Goal: Contribute content: Contribute content

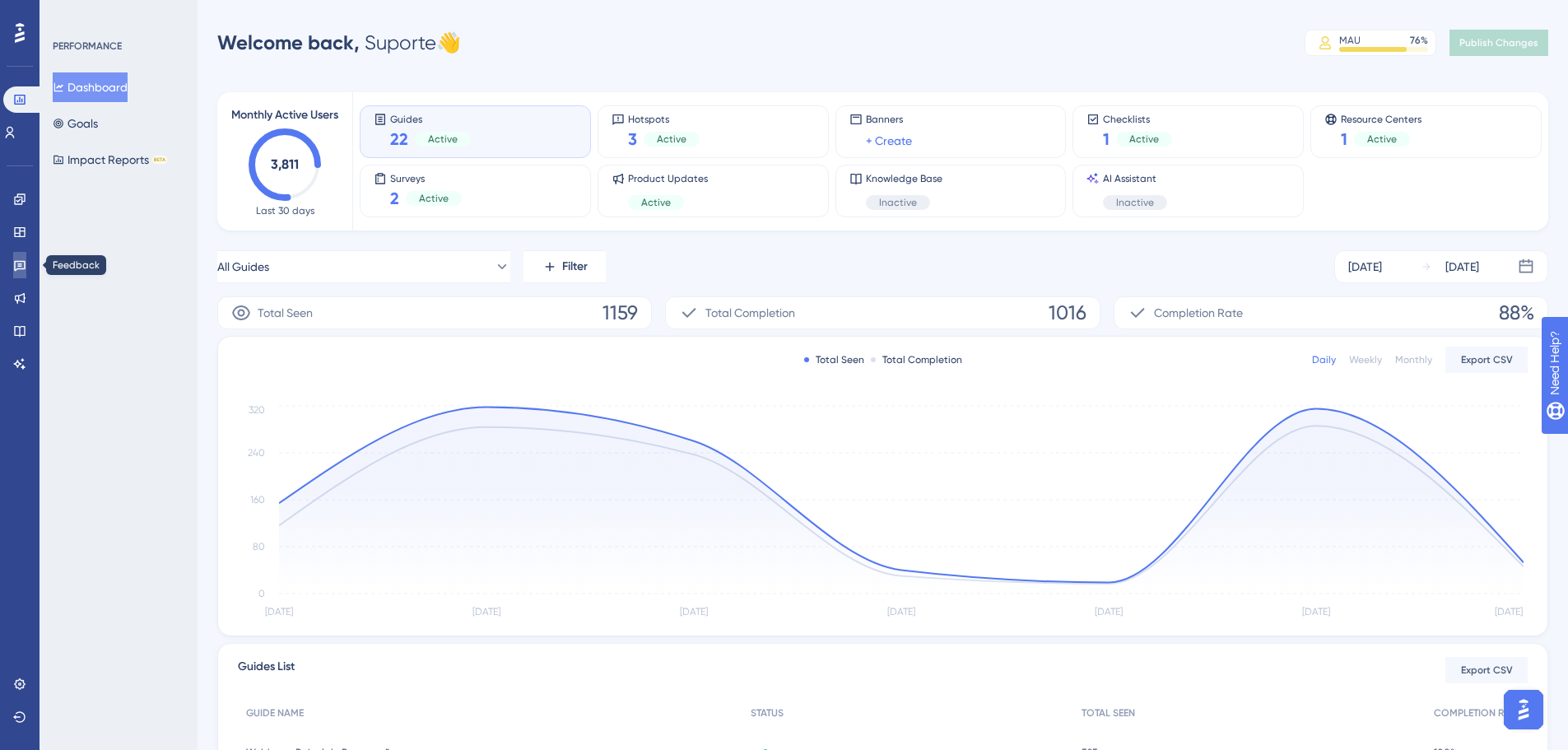
click at [20, 268] on icon at bounding box center [19, 267] width 12 height 11
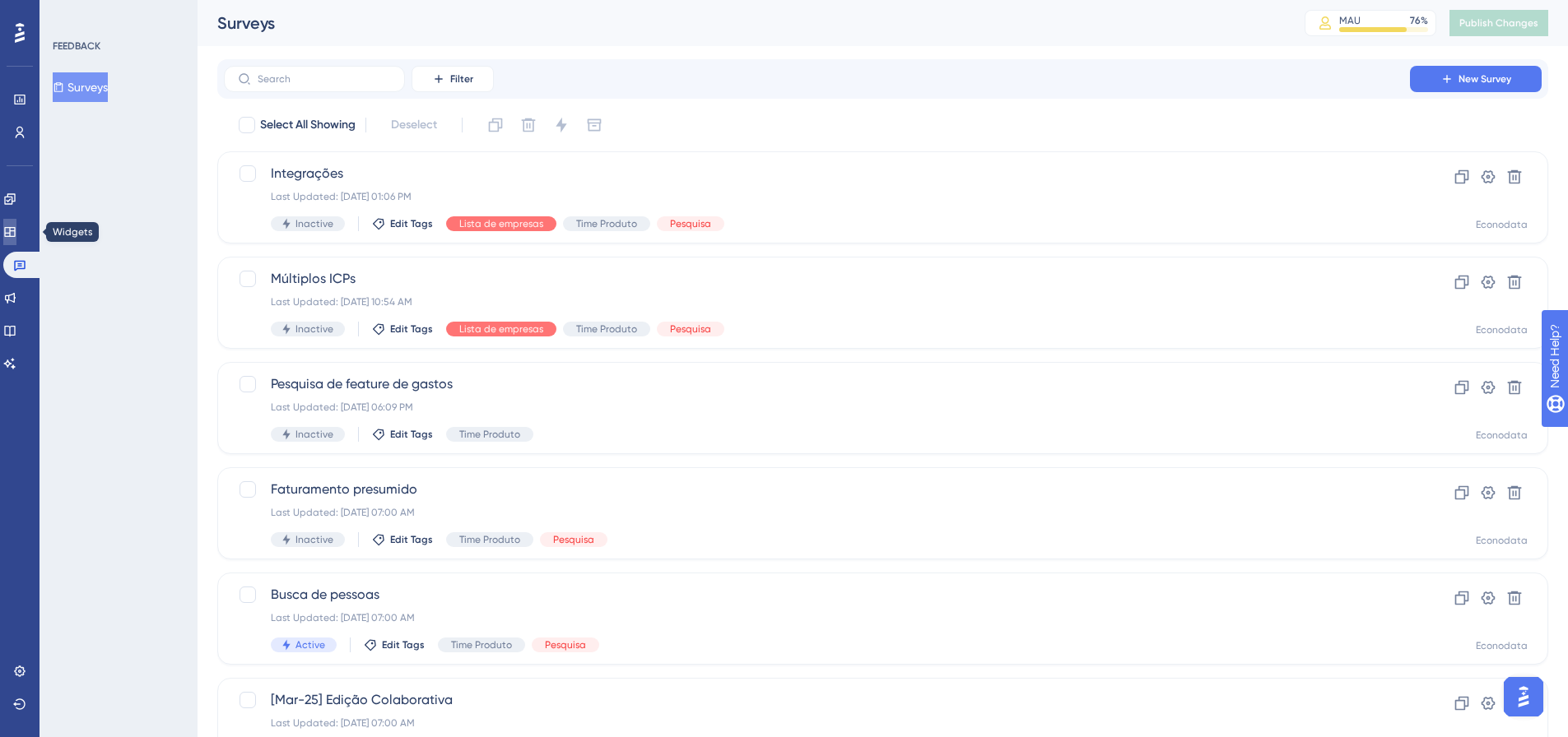
click at [16, 228] on link at bounding box center [10, 231] width 14 height 26
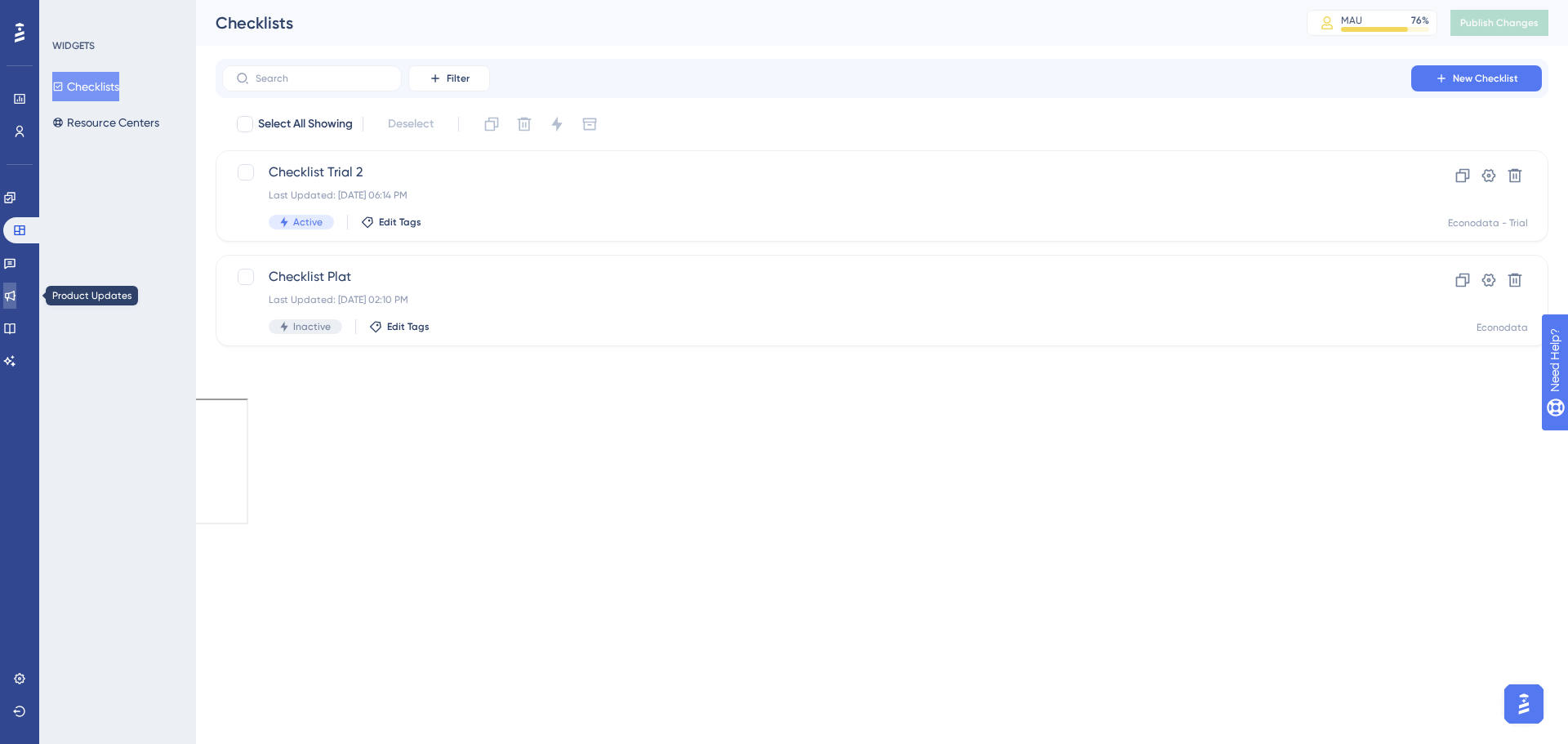
click at [15, 300] on icon at bounding box center [10, 296] width 11 height 11
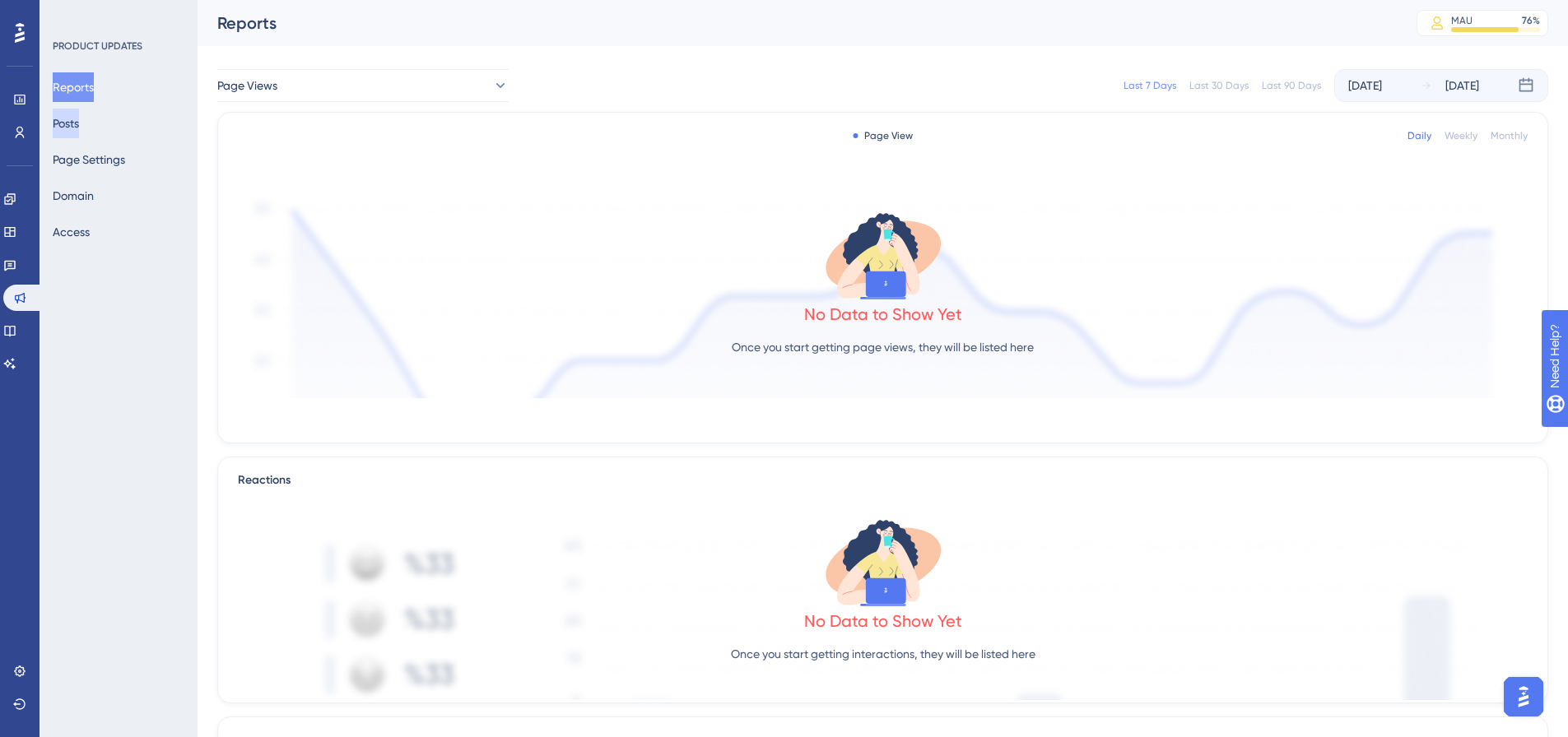
click at [79, 121] on button "Posts" at bounding box center [65, 123] width 26 height 30
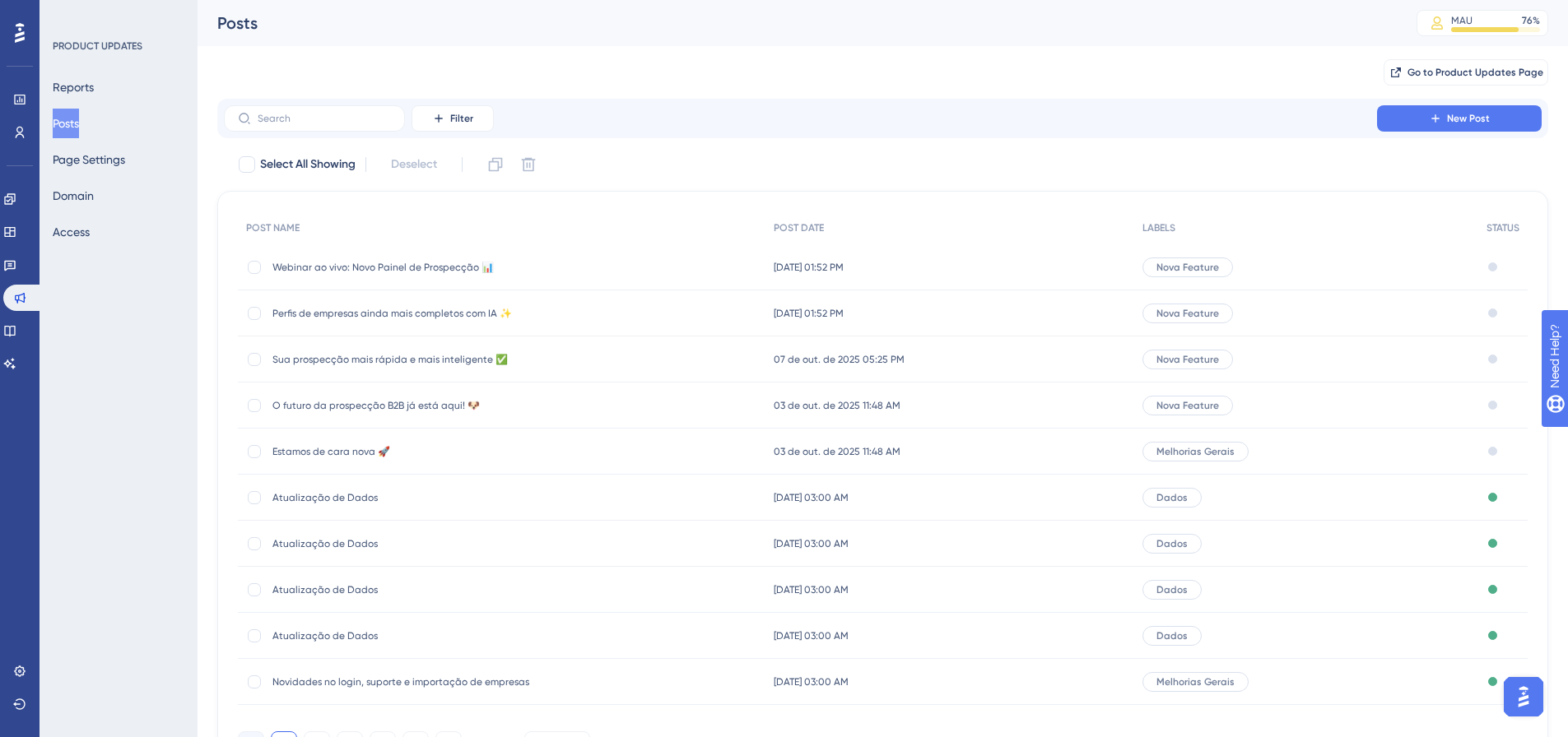
click at [443, 499] on span "Atualização de Dados" at bounding box center [404, 498] width 263 height 14
click at [254, 491] on div at bounding box center [254, 498] width 14 height 14
click at [253, 496] on icon at bounding box center [254, 498] width 6 height 14
checkbox input "false"
click at [317, 539] on span "Atualização de Dados" at bounding box center [404, 544] width 263 height 14
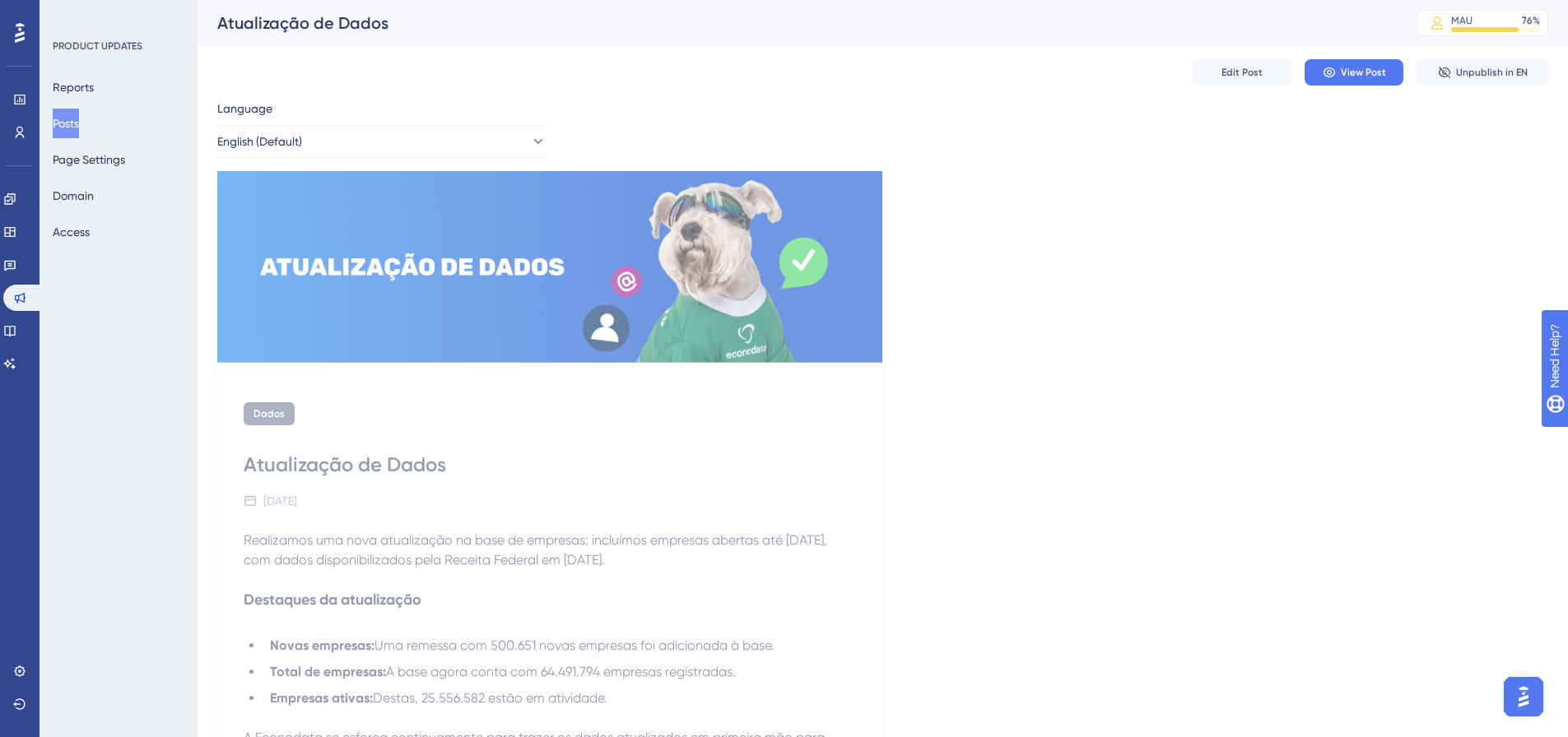
click at [75, 128] on button "Posts" at bounding box center [65, 123] width 26 height 30
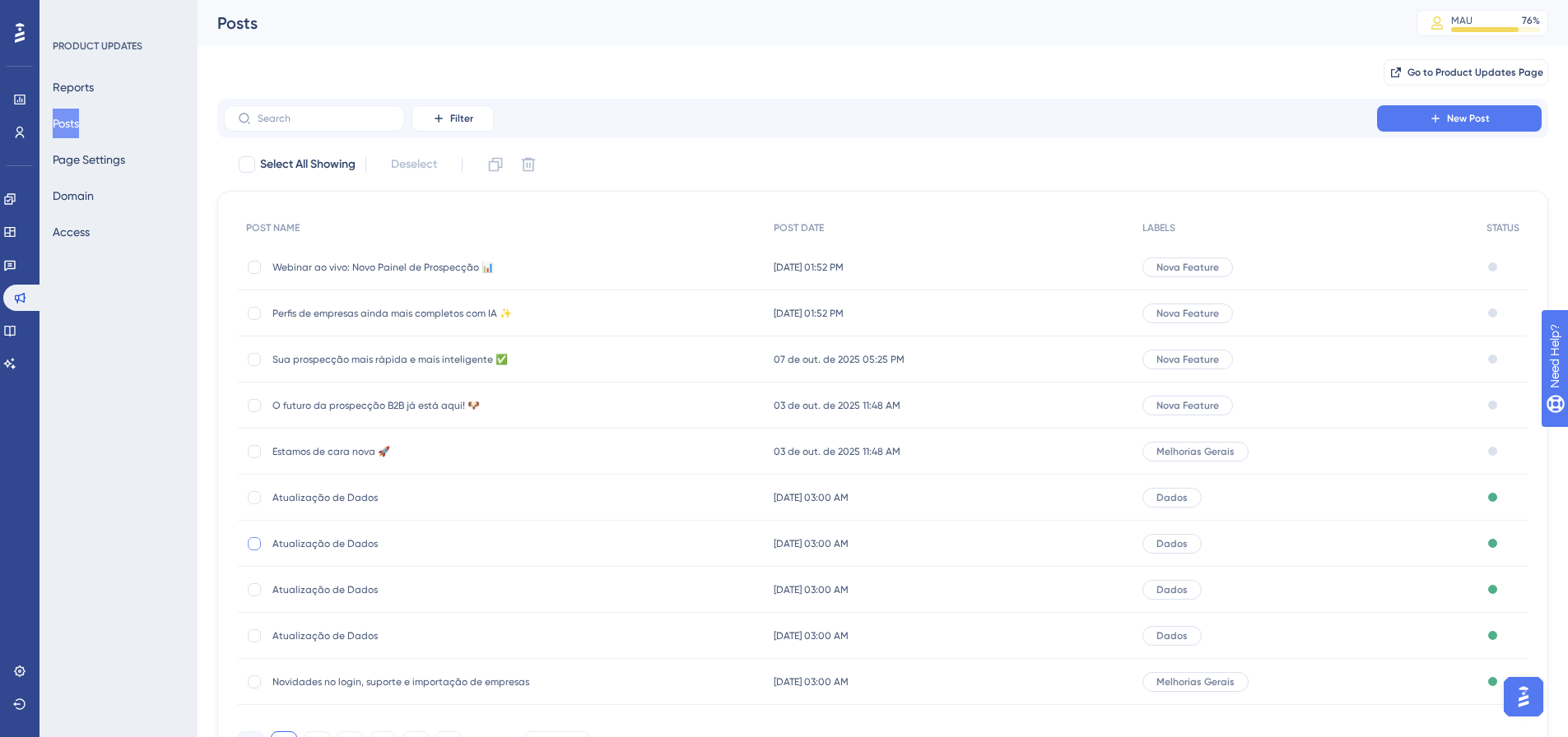
click at [254, 545] on div at bounding box center [254, 544] width 14 height 14
checkbox input "true"
click at [492, 157] on icon at bounding box center [495, 164] width 16 height 16
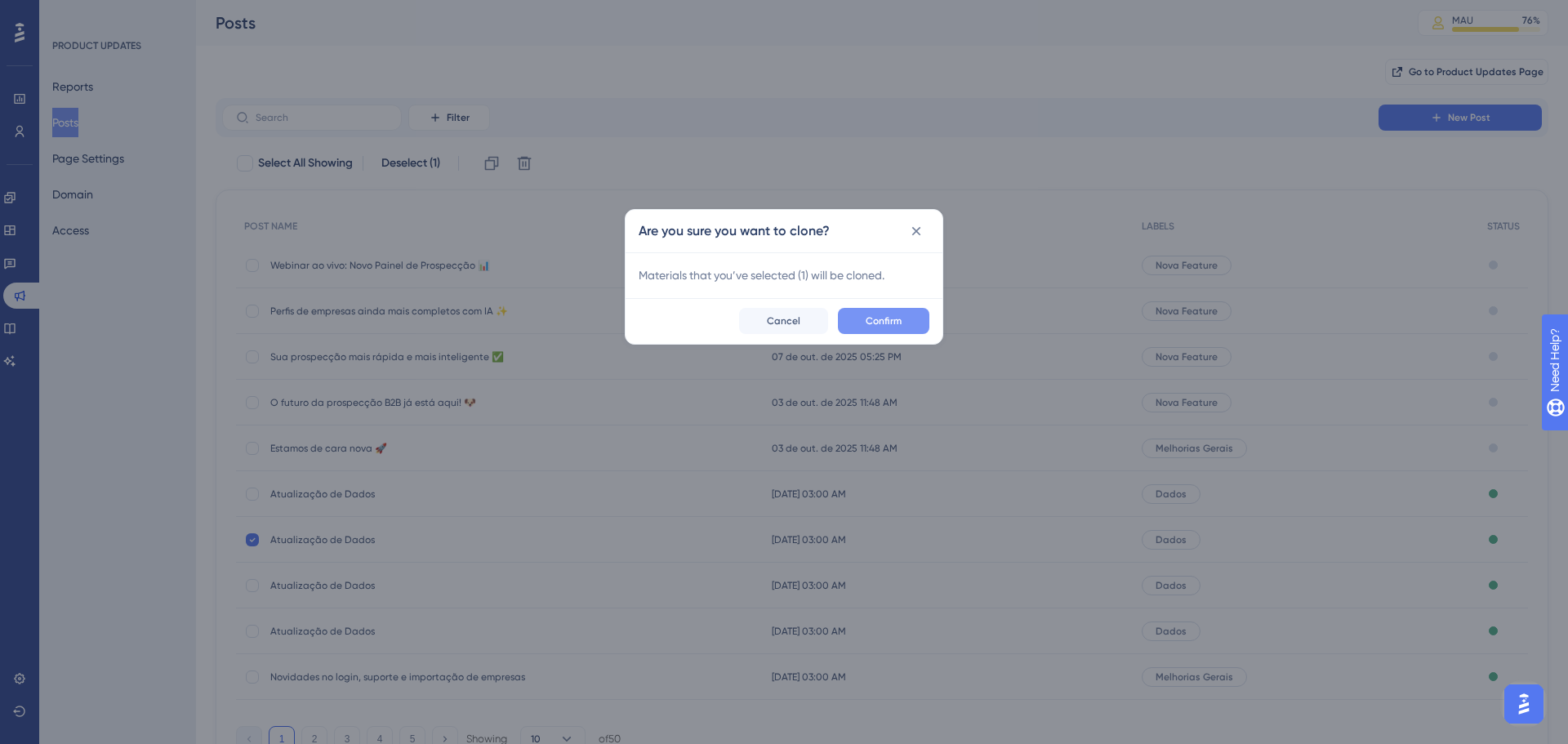
click at [853, 319] on button "Confirm" at bounding box center [883, 320] width 92 height 26
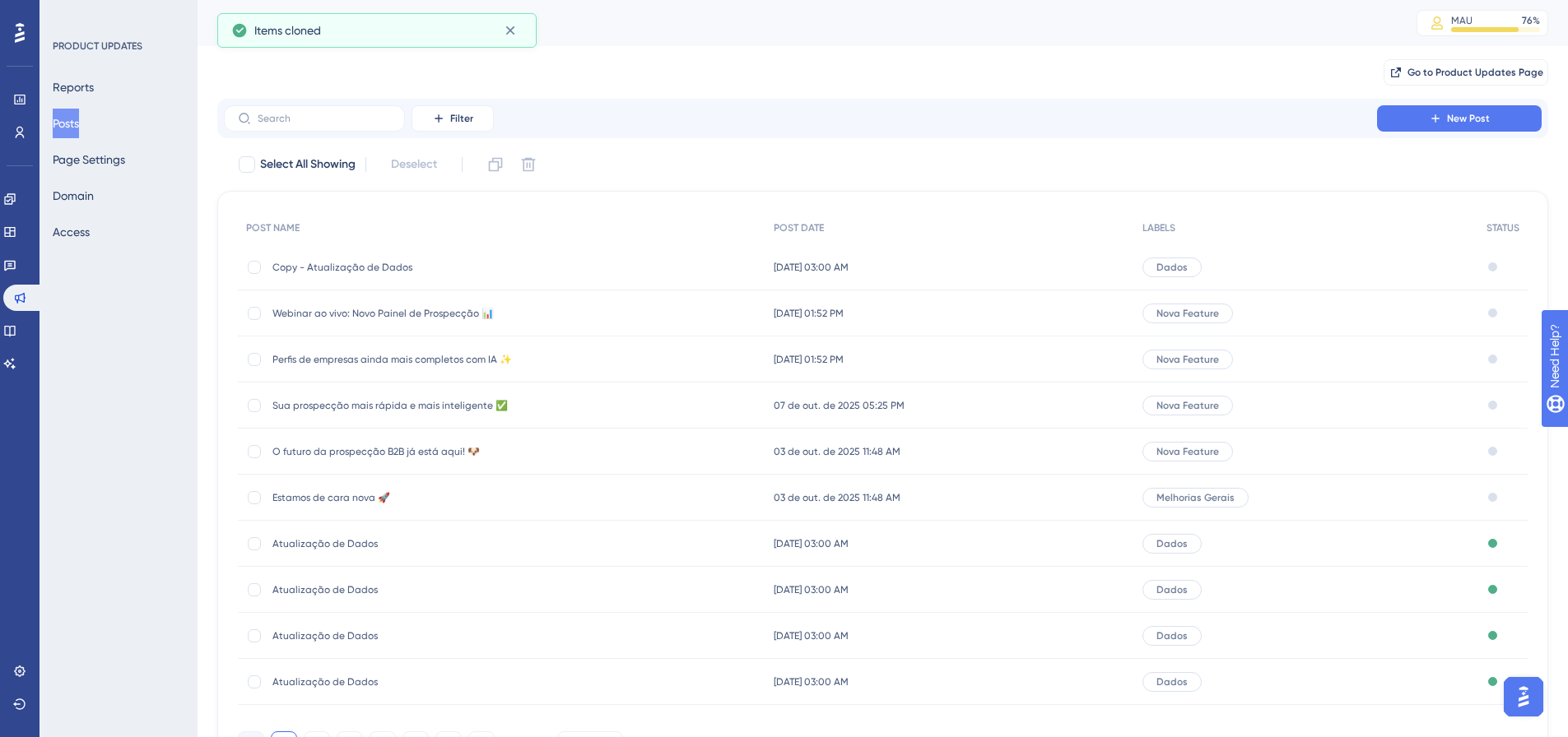
click at [574, 265] on div "Copy - Atualização de Dados Copy - Atualização de Dados" at bounding box center [502, 267] width 528 height 46
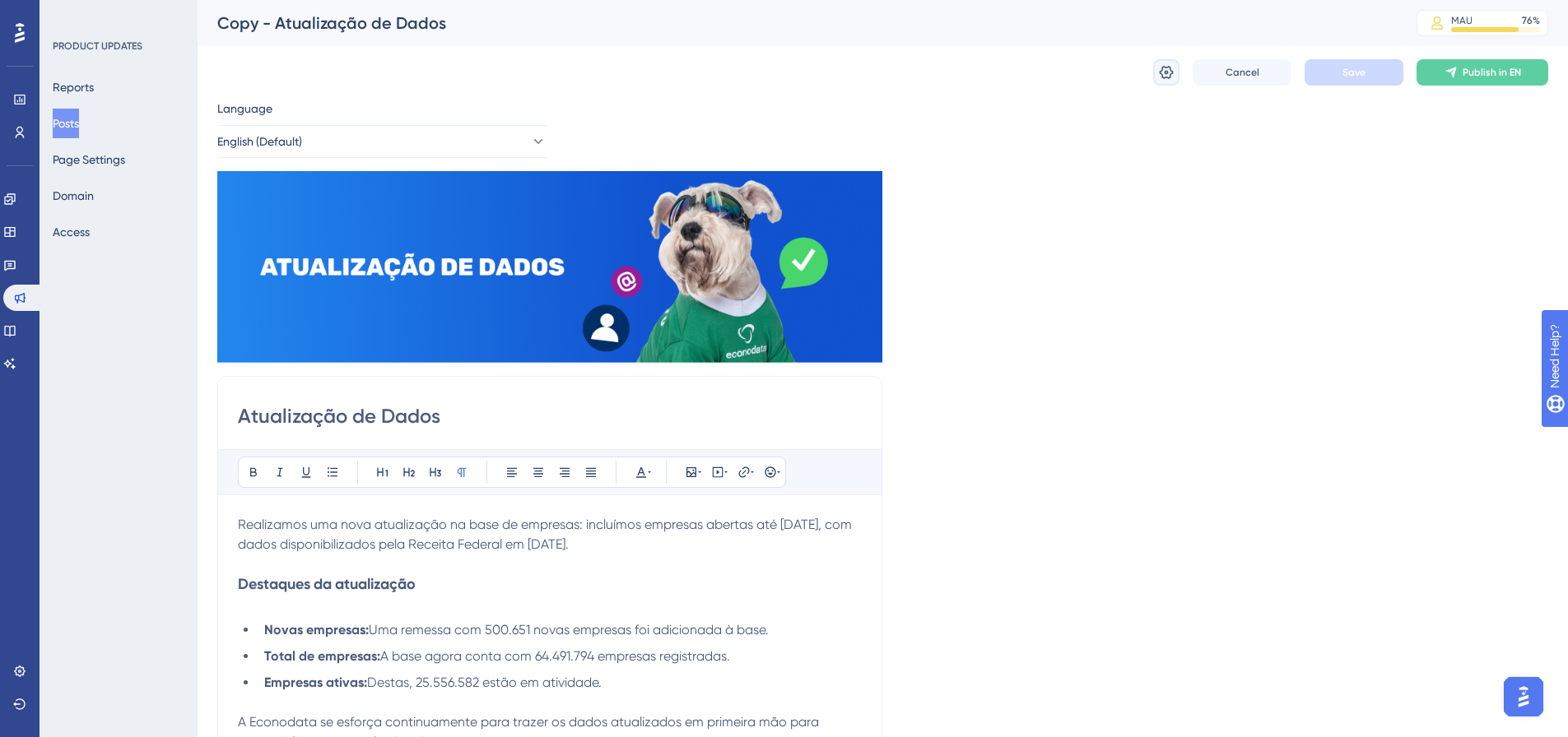
click at [1164, 78] on icon at bounding box center [1166, 73] width 16 height 16
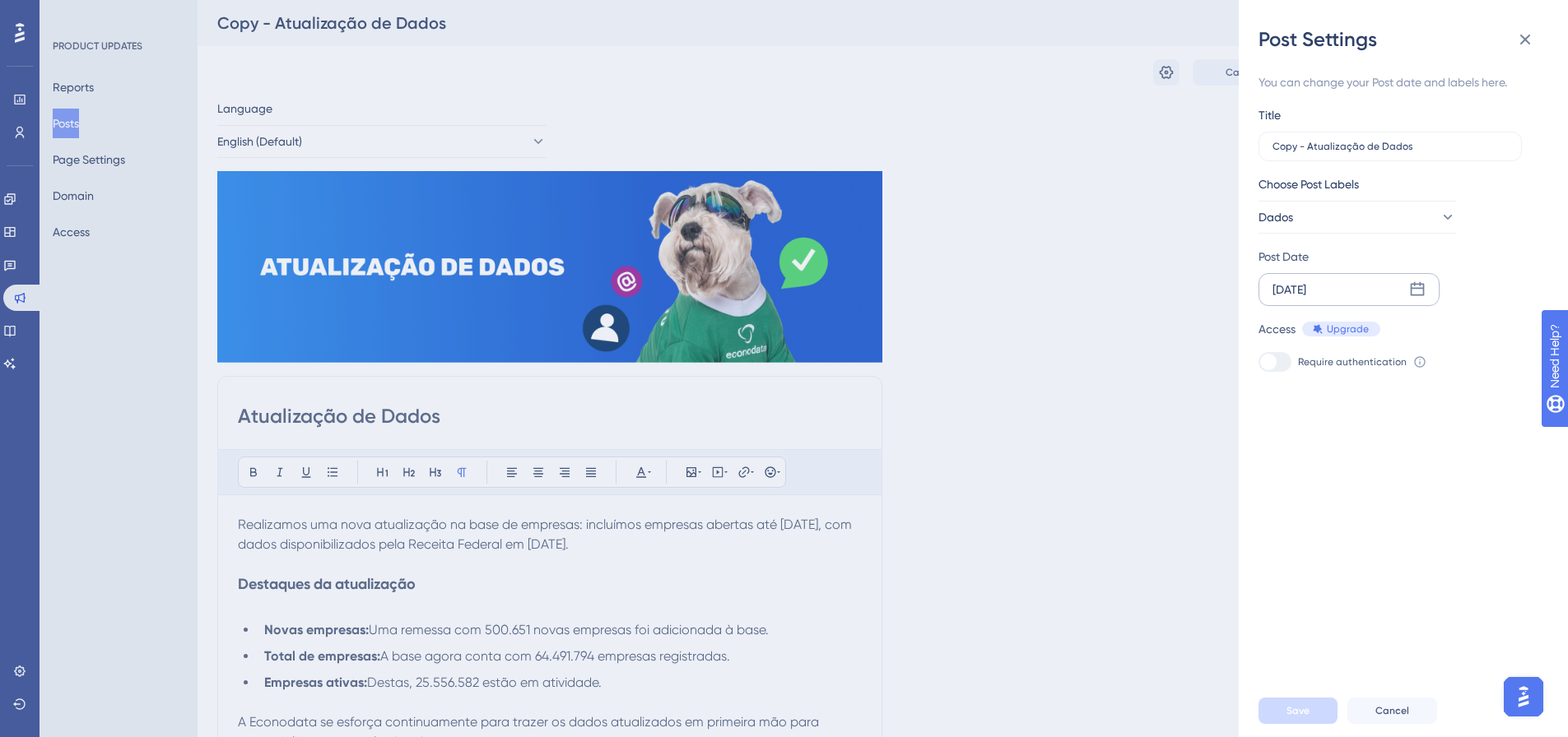
click at [1360, 286] on div "[DATE]" at bounding box center [1349, 289] width 181 height 33
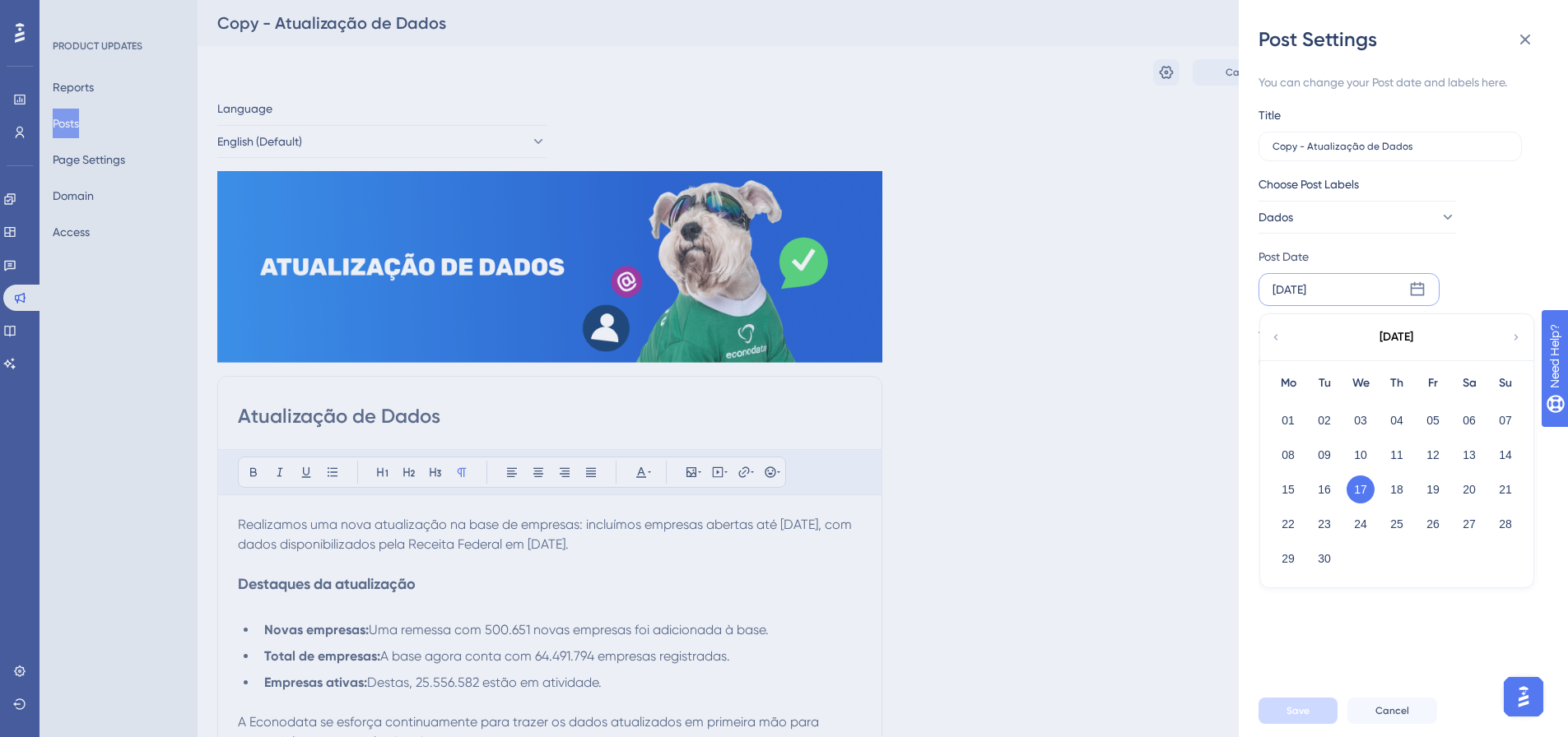
click at [1510, 341] on div "[DATE]" at bounding box center [1397, 337] width 272 height 46
click at [1519, 335] on icon at bounding box center [1516, 337] width 12 height 15
click at [1325, 490] on button "14" at bounding box center [1324, 490] width 28 height 28
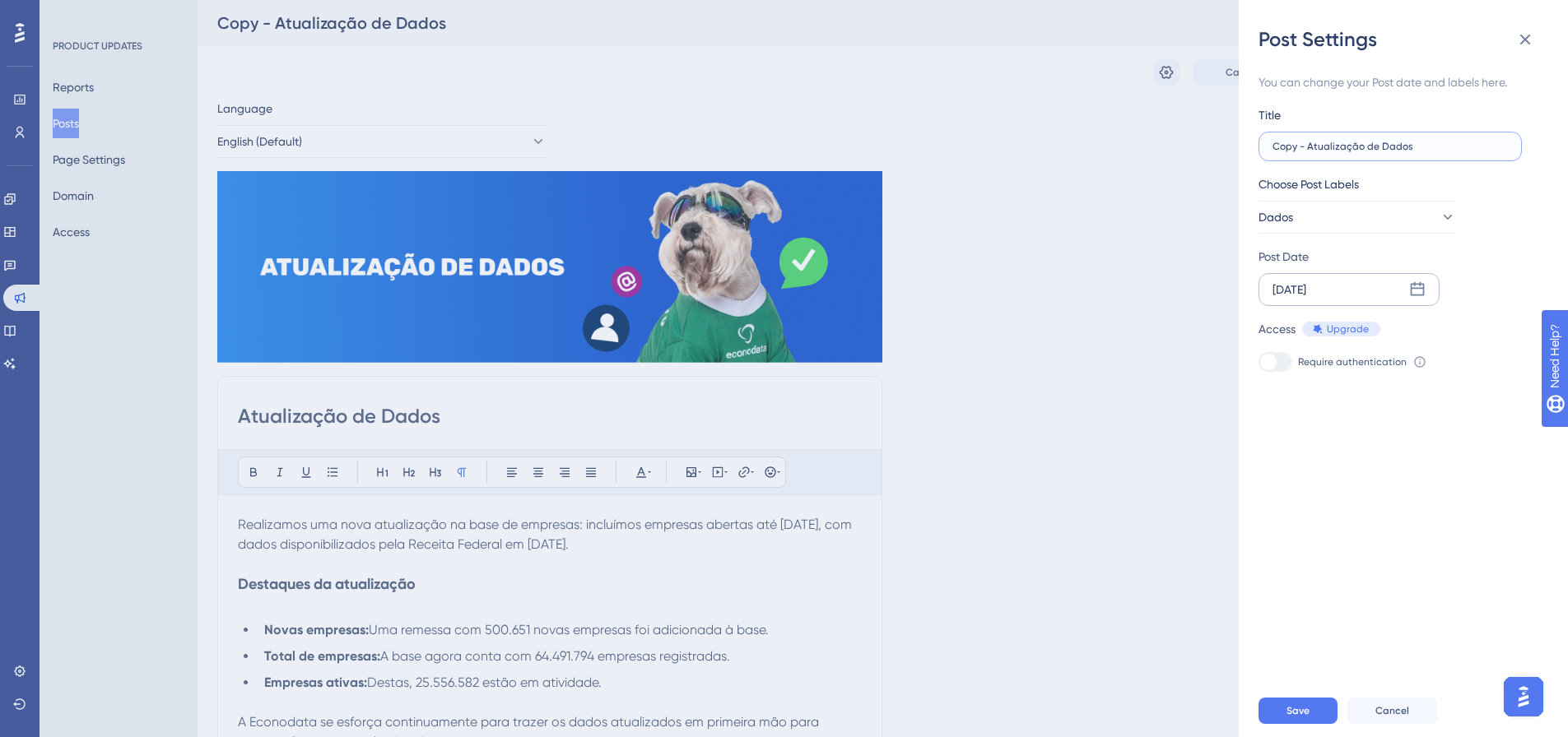
drag, startPoint x: 1305, startPoint y: 147, endPoint x: 1258, endPoint y: 147, distance: 47.0
click at [1259, 147] on label "Copy - Atualização de Dados" at bounding box center [1390, 146] width 263 height 30
type input "Atualização de Dados"
click at [1307, 718] on span "Save" at bounding box center [1298, 711] width 23 height 14
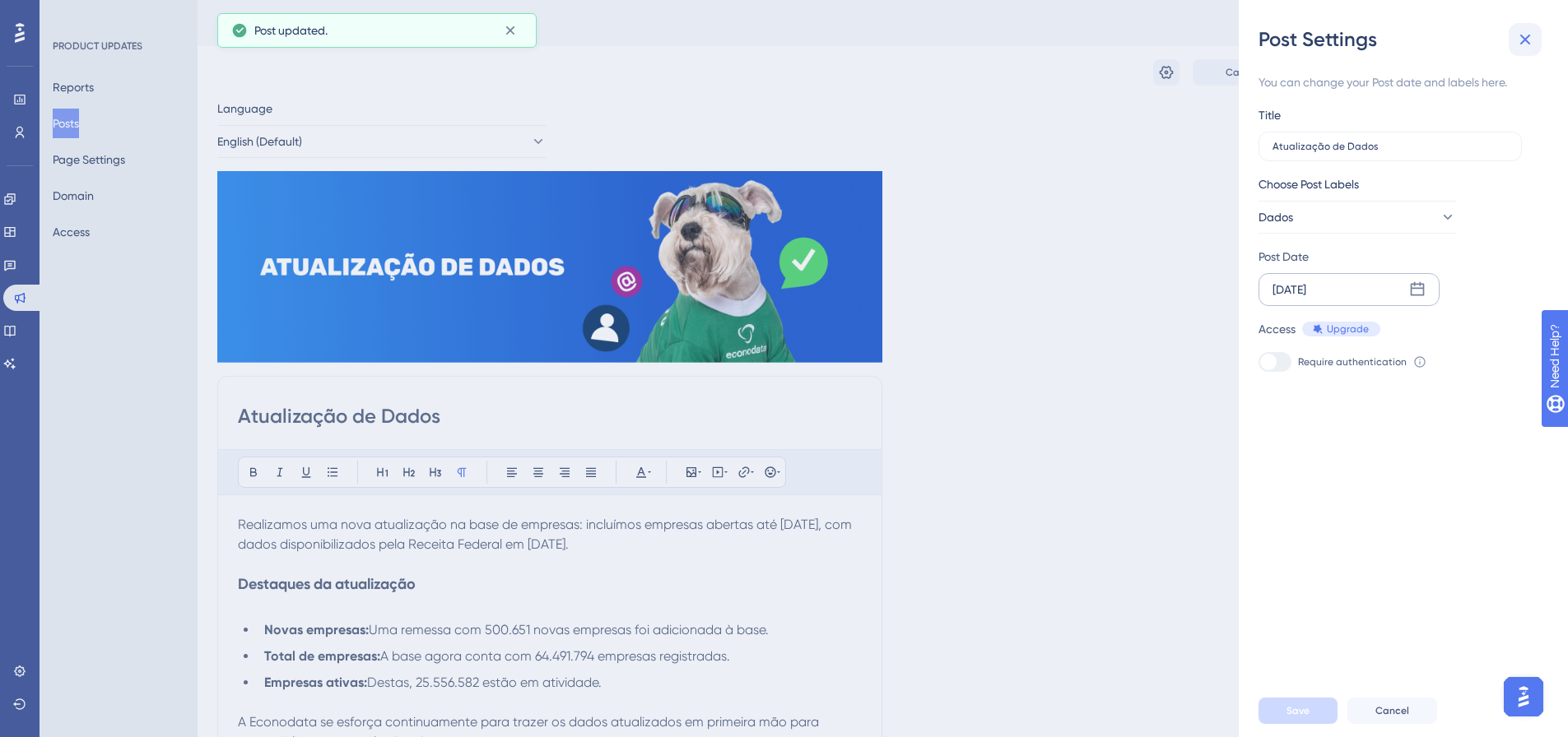
click at [1520, 43] on icon at bounding box center [1525, 40] width 20 height 20
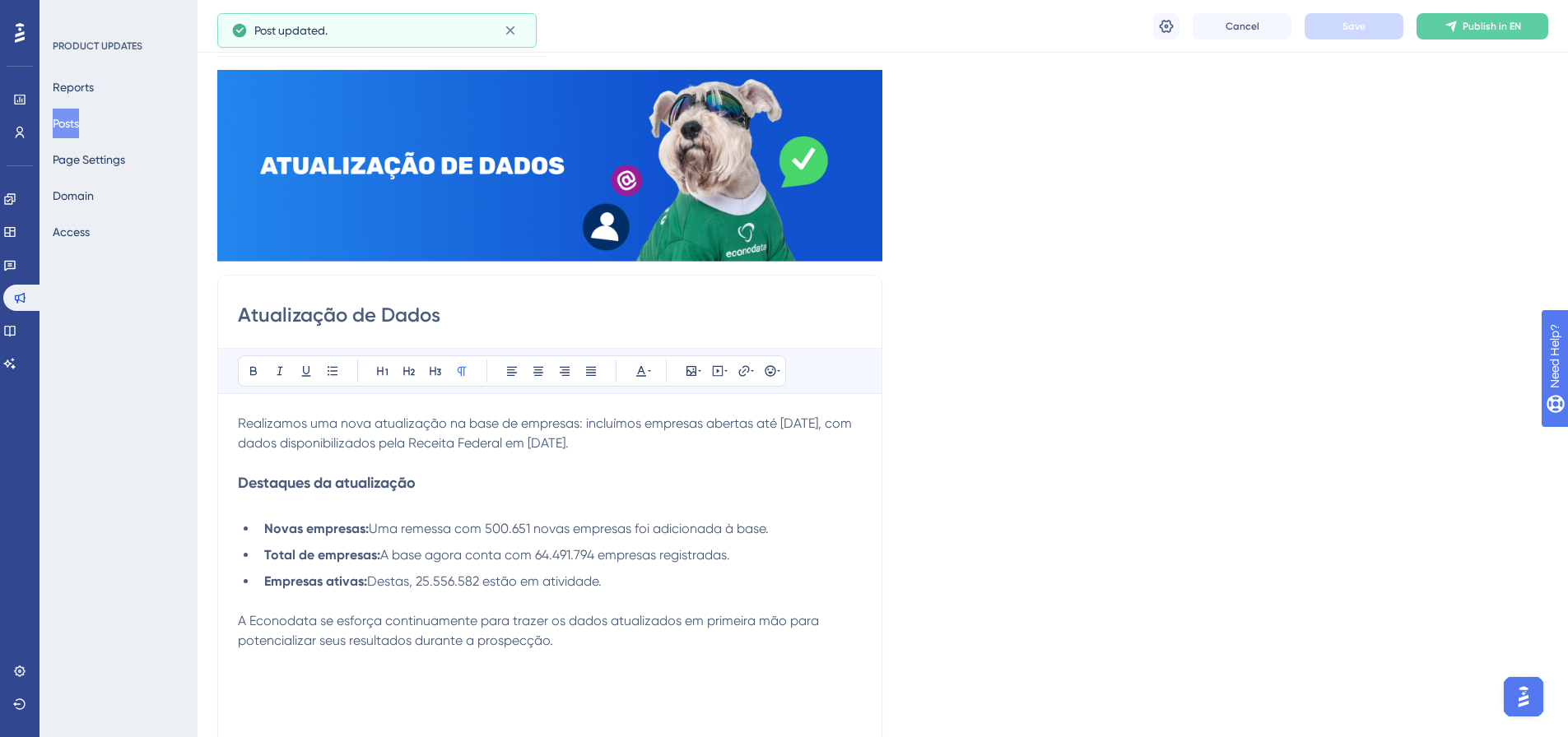
scroll to position [247, 0]
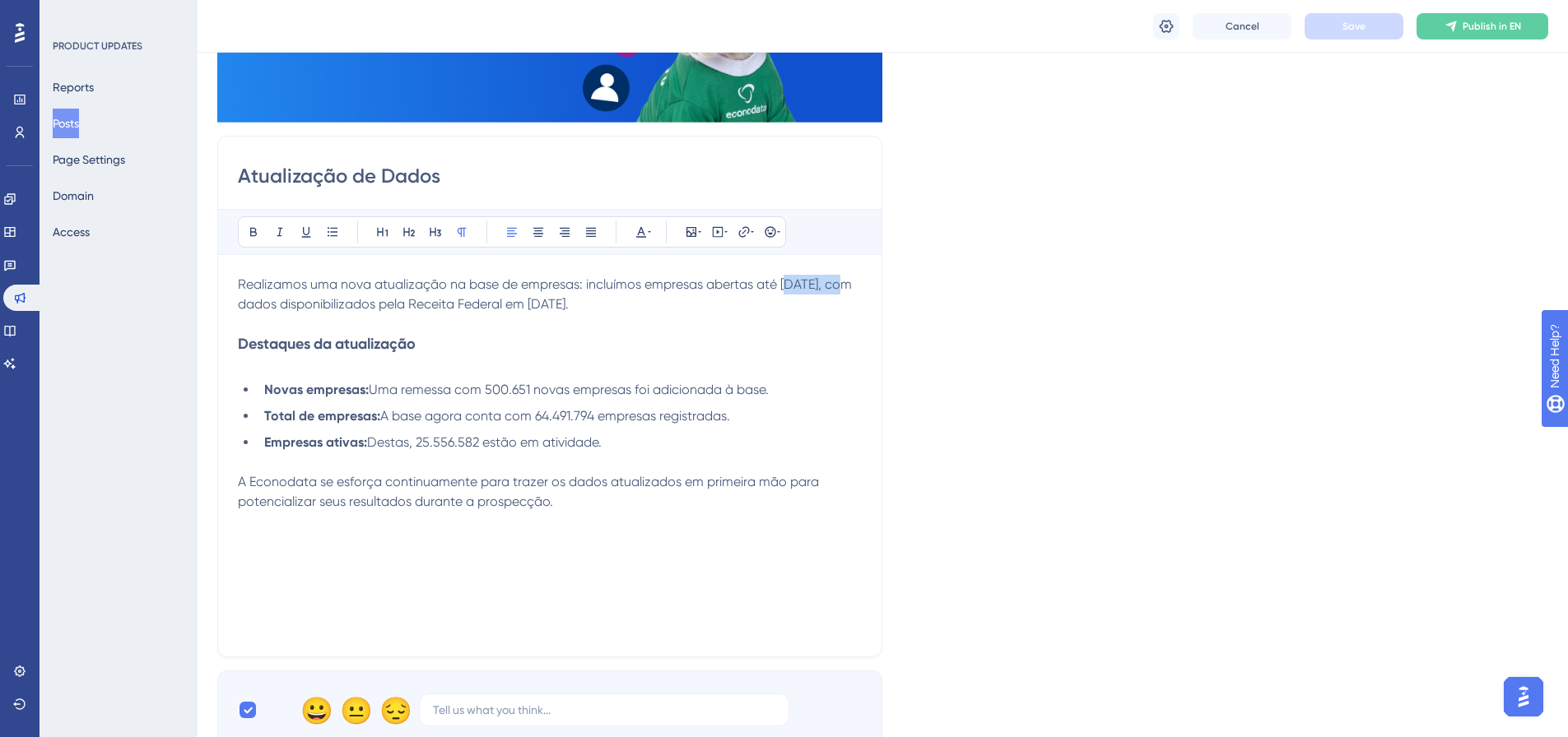
drag, startPoint x: 783, startPoint y: 284, endPoint x: 848, endPoint y: 286, distance: 65.0
click at [848, 286] on span "Realizamos uma nova atualização na base de empresas: incluímos empresas abertas…" at bounding box center [546, 294] width 618 height 35
click at [782, 287] on span "Realizamos uma nova atualização na base de empresas: incluímos empresas abertas…" at bounding box center [546, 294] width 618 height 35
drag, startPoint x: 780, startPoint y: 286, endPoint x: 849, endPoint y: 286, distance: 69.0
click at [849, 286] on span "Realizamos uma nova atualização na base de empresas: incluímos empresas abertas…" at bounding box center [546, 294] width 618 height 35
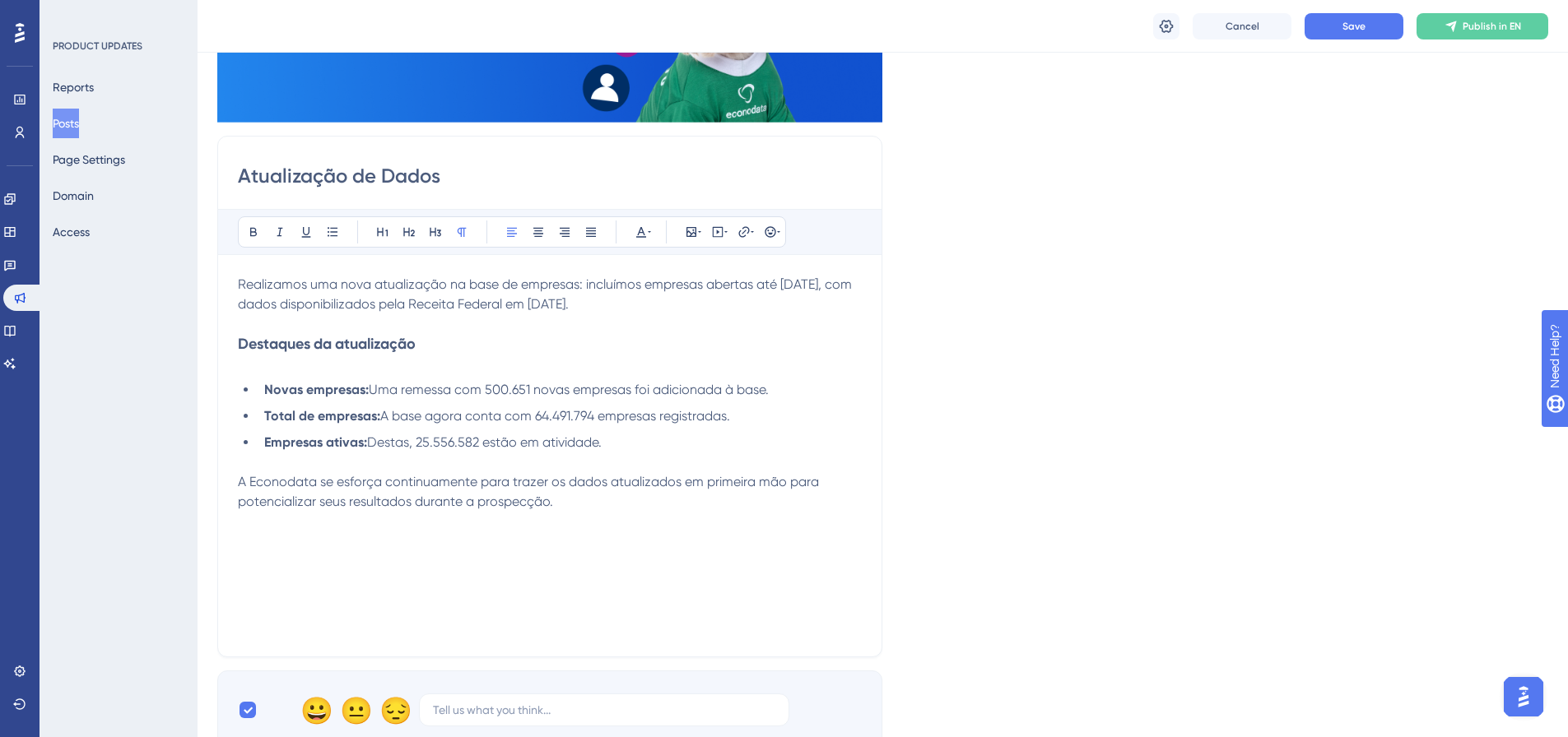
drag, startPoint x: 560, startPoint y: 299, endPoint x: 628, endPoint y: 299, distance: 68.0
click at [628, 299] on span "Realizamos uma nova atualização na base de empresas: incluímos empresas abertas…" at bounding box center [546, 294] width 618 height 35
drag, startPoint x: 486, startPoint y: 383, endPoint x: 531, endPoint y: 382, distance: 45.0
click at [531, 382] on span "Uma remessa com 500.651 novas empresas foi adicionada à base." at bounding box center [569, 389] width 400 height 15
drag, startPoint x: 420, startPoint y: 441, endPoint x: 481, endPoint y: 446, distance: 61.2
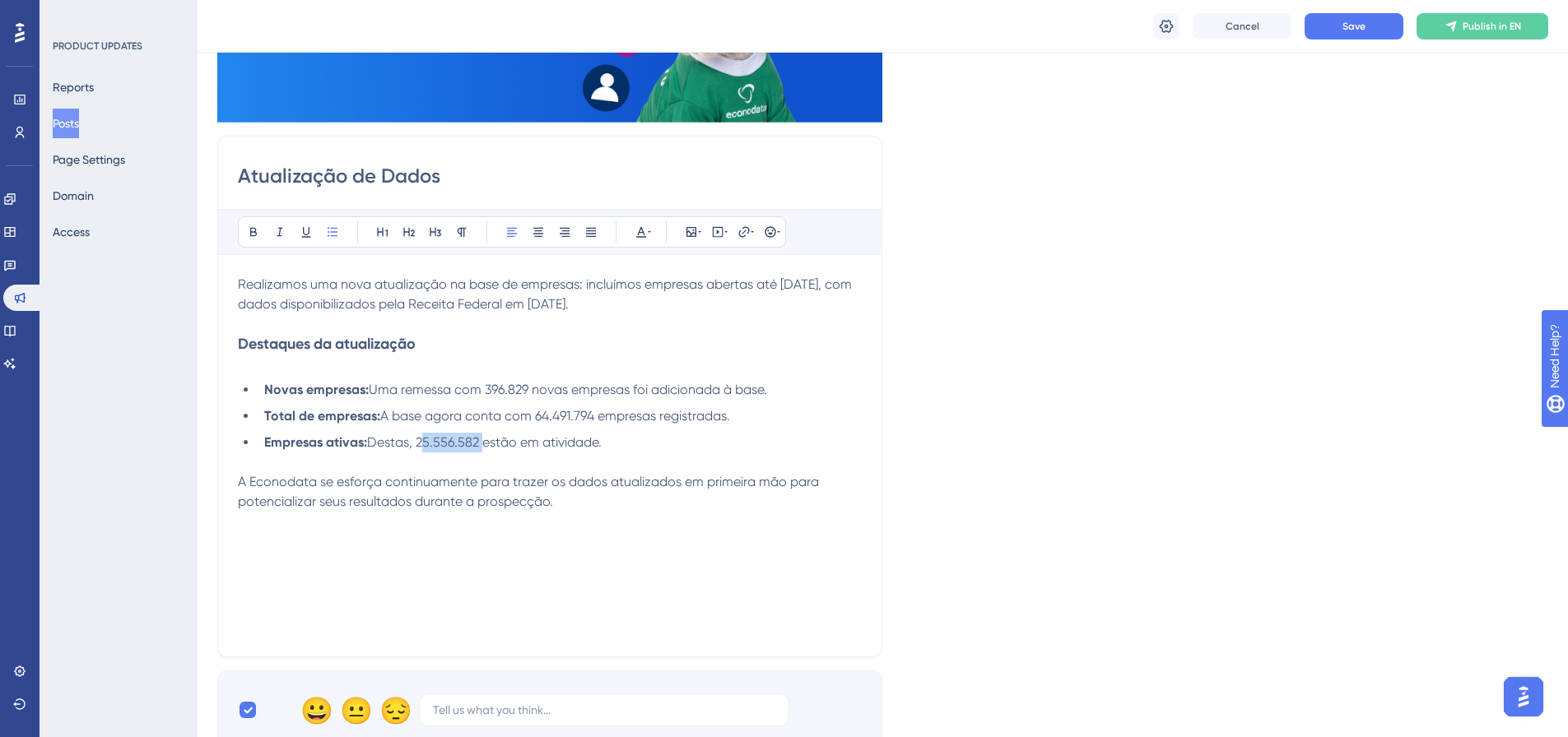
click at [481, 446] on span "Destas, 25.556.582 estão em atividade." at bounding box center [484, 441] width 235 height 15
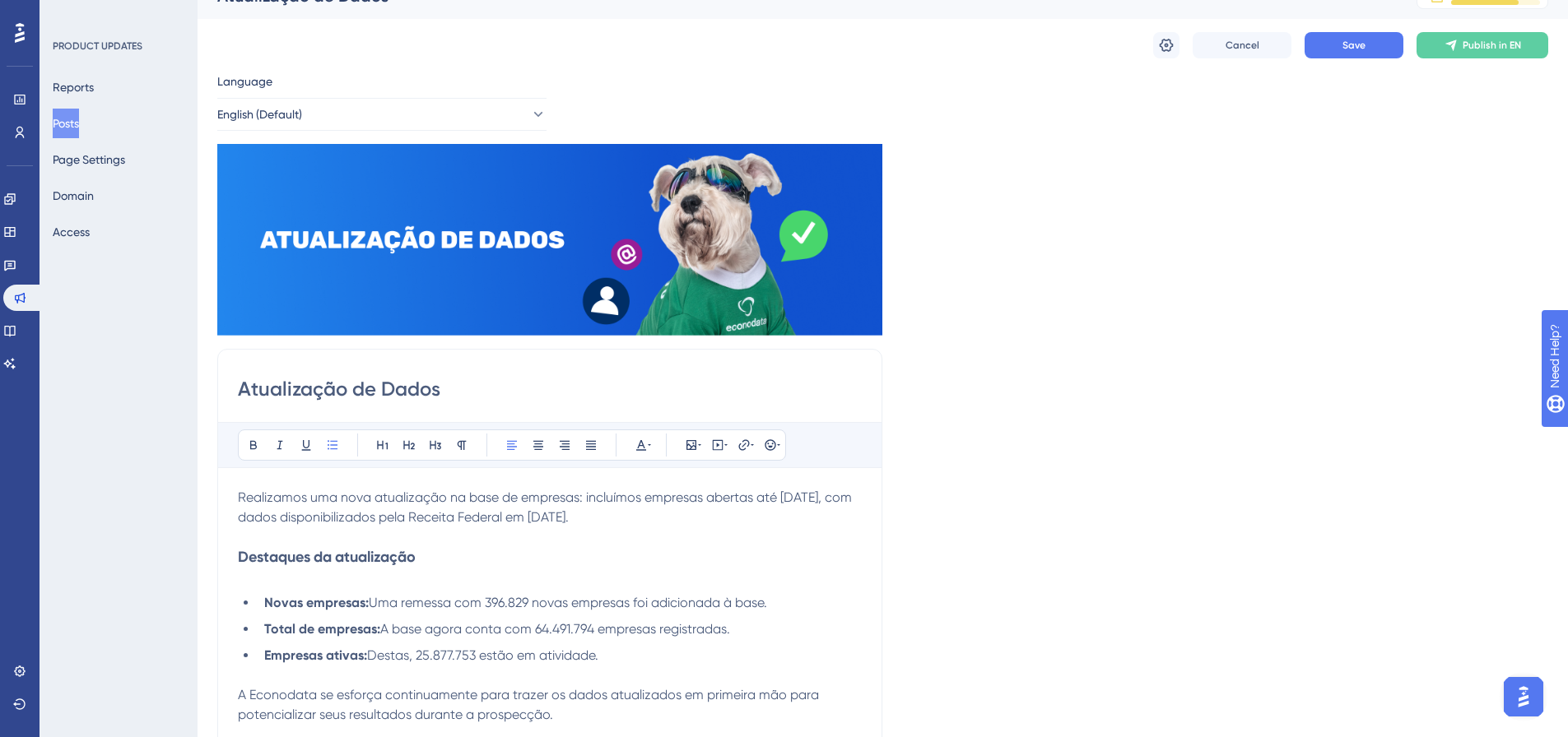
scroll to position [0, 0]
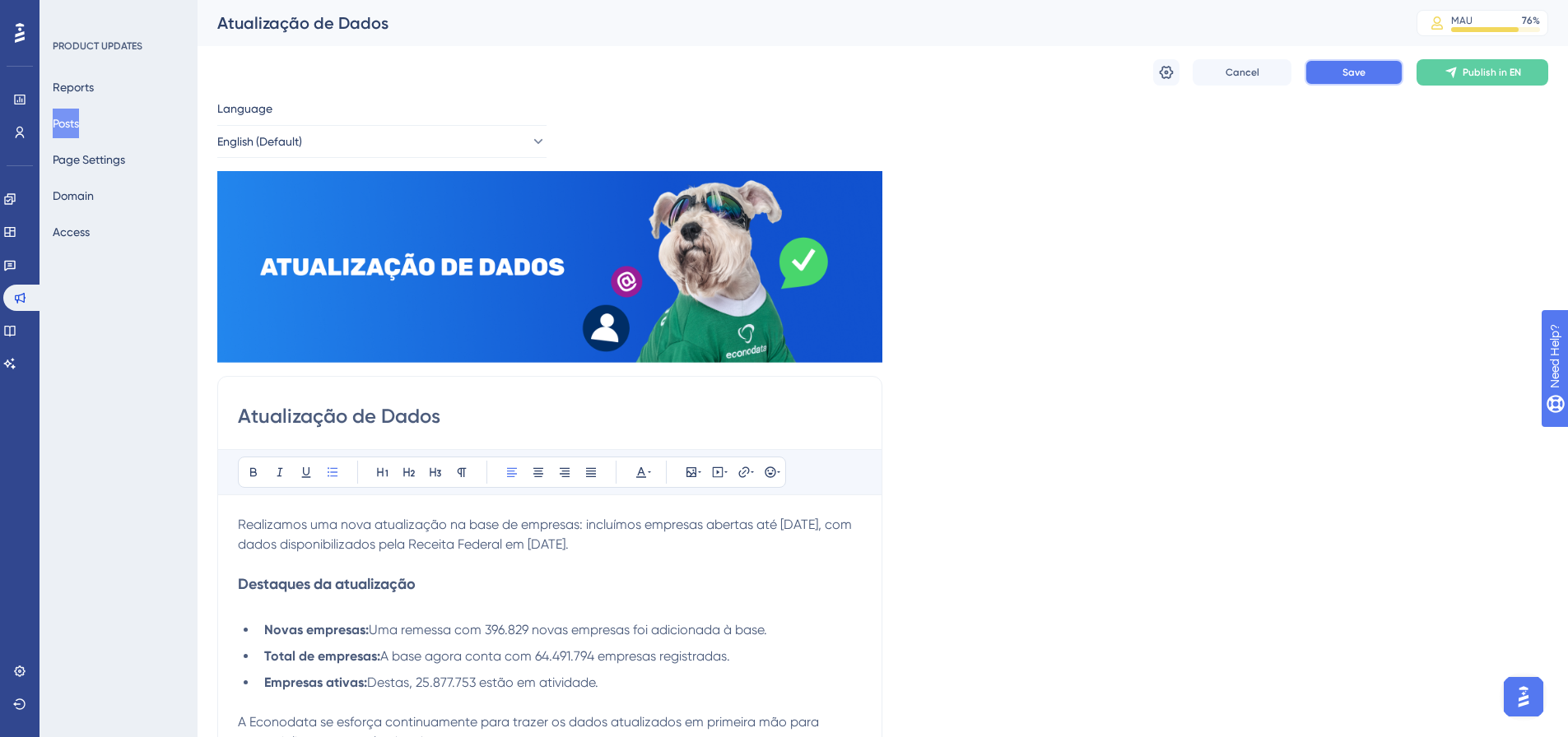
click at [1350, 67] on span "Save" at bounding box center [1354, 73] width 23 height 14
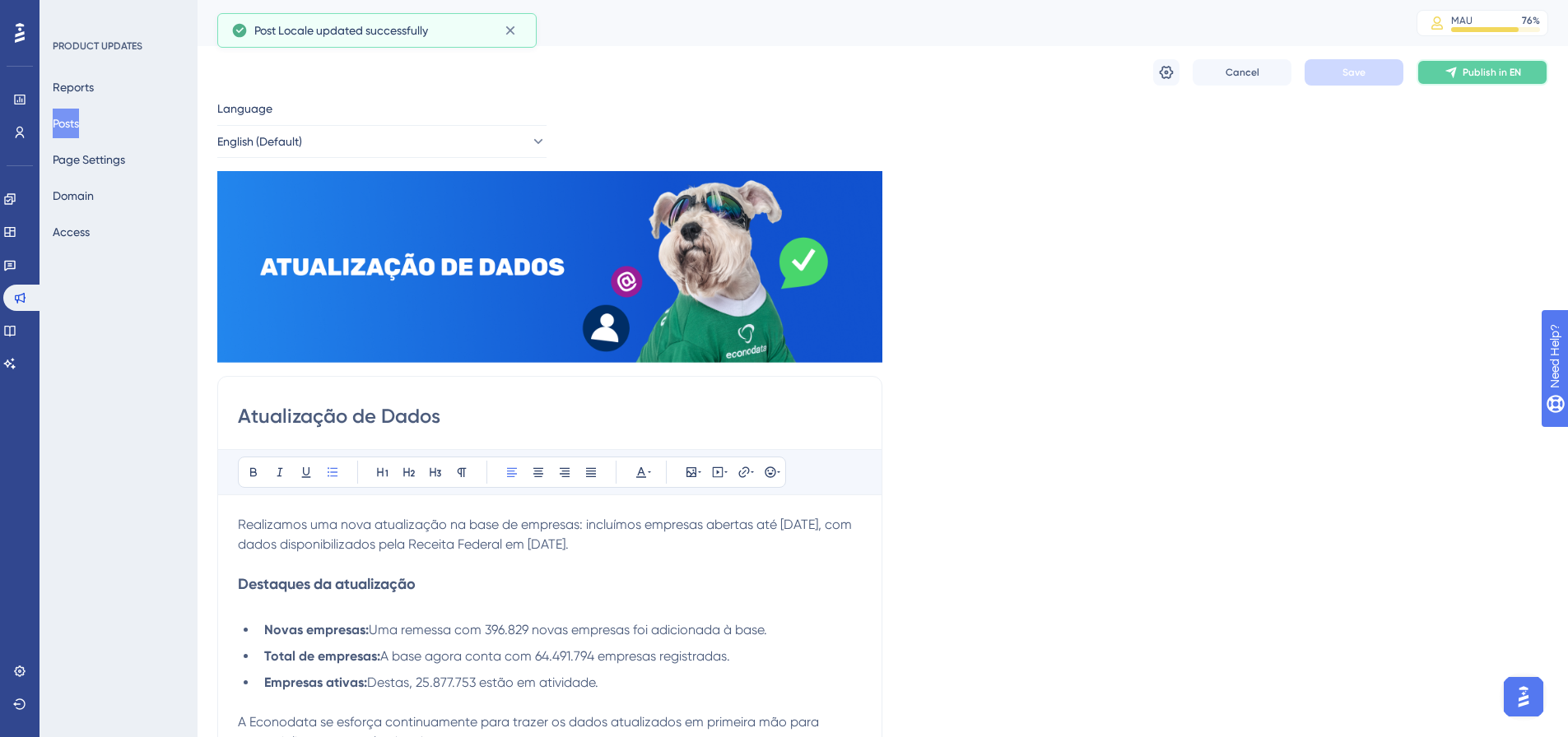
click at [1485, 73] on span "Publish in EN" at bounding box center [1492, 73] width 58 height 14
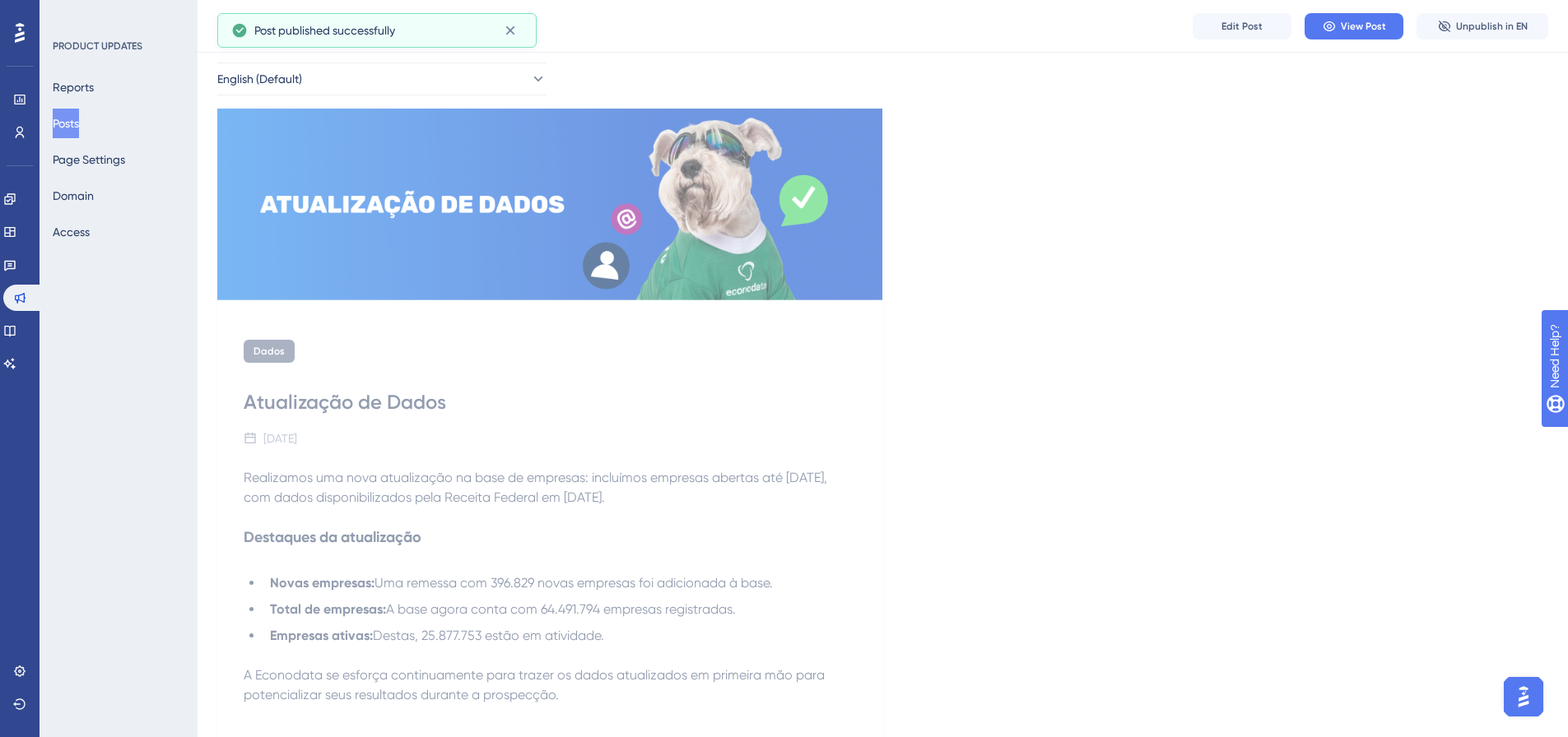
scroll to position [57, 0]
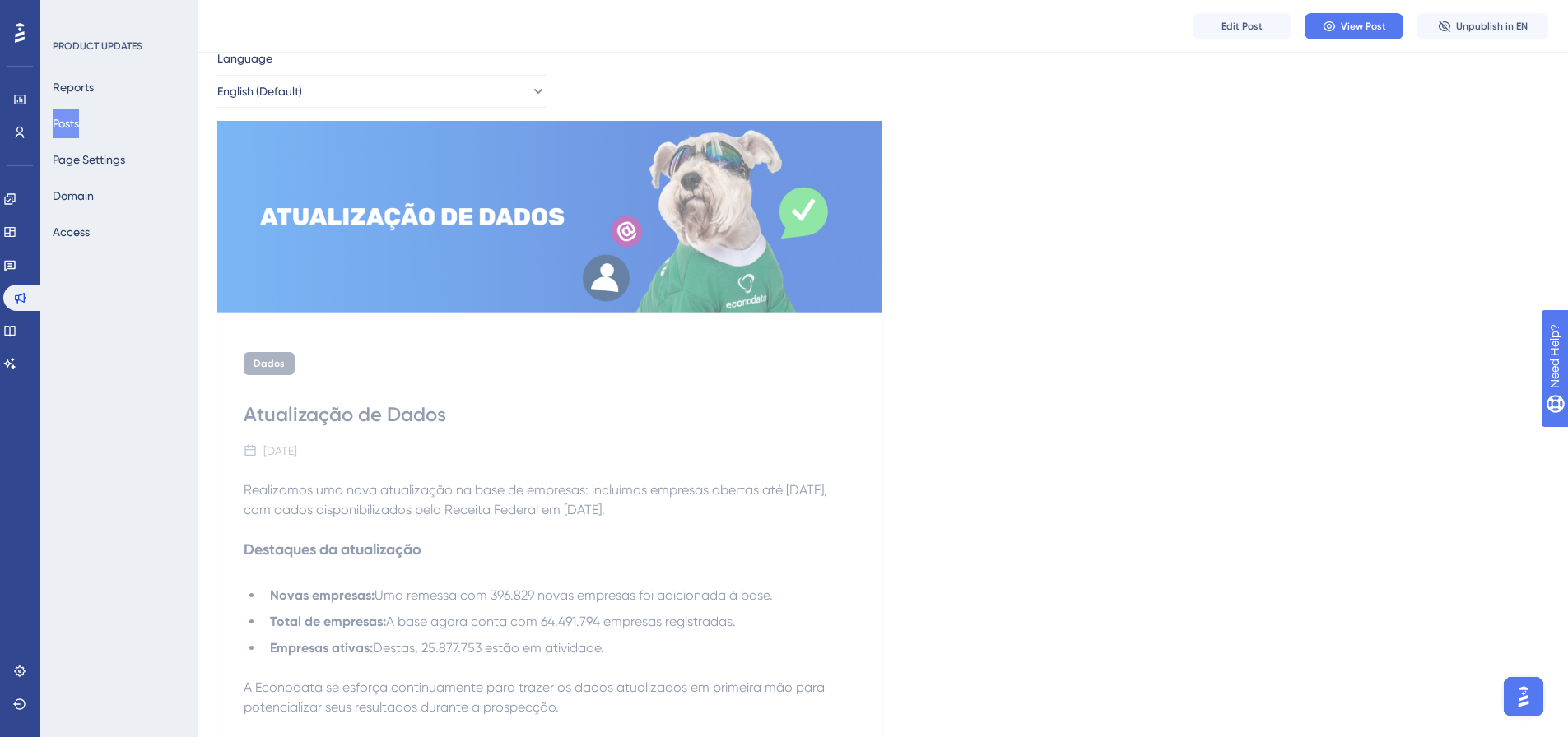
drag, startPoint x: 243, startPoint y: 416, endPoint x: 361, endPoint y: 462, distance: 126.6
click at [359, 460] on div "Dados Atualização de Dados [DATE] Realizamos uma nova atualização na base de em…" at bounding box center [550, 631] width 665 height 612
click at [375, 499] on p "Realizamos uma nova atualização na base de empresas: incluímos empresas abertas…" at bounding box center [550, 509] width 612 height 59
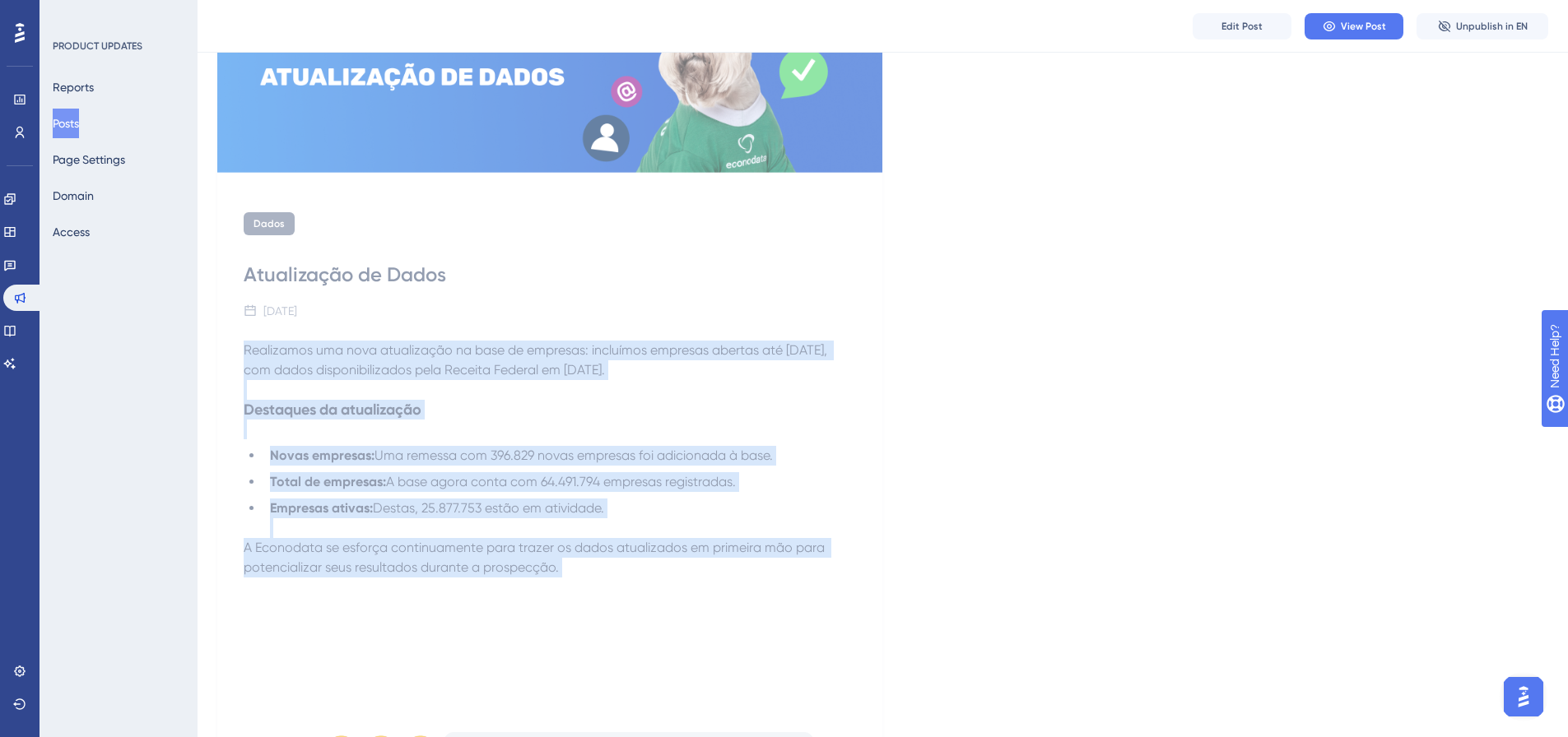
scroll to position [221, 0]
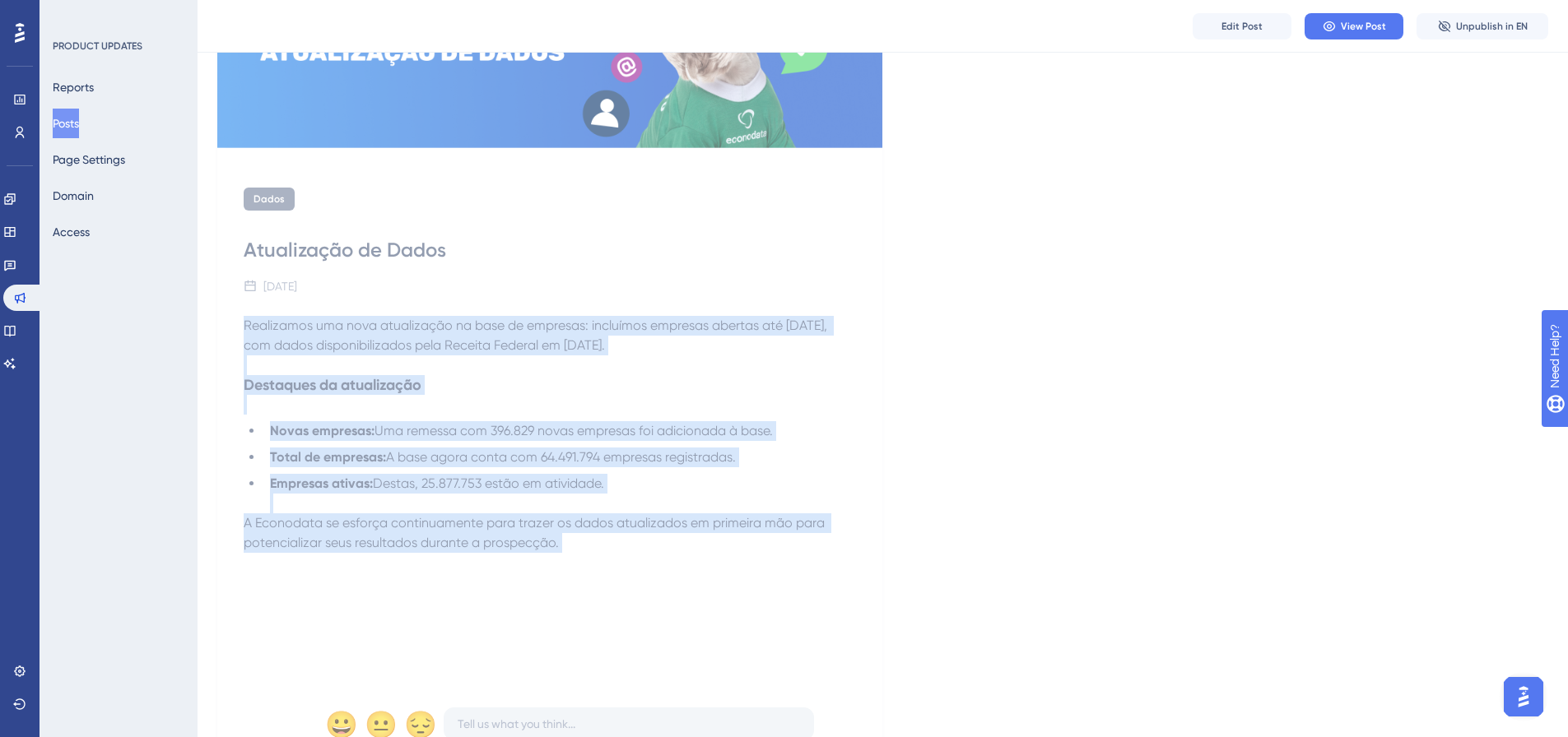
drag, startPoint x: 307, startPoint y: 505, endPoint x: 576, endPoint y: 554, distance: 273.4
click at [576, 554] on div "Realizamos uma nova atualização na base de empresas: incluímos empresas abertas…" at bounding box center [550, 497] width 612 height 362
copy div "Realizamos uma nova atualização na base de empresas: incluímos empresas abertas…"
